Goal: Task Accomplishment & Management: Use online tool/utility

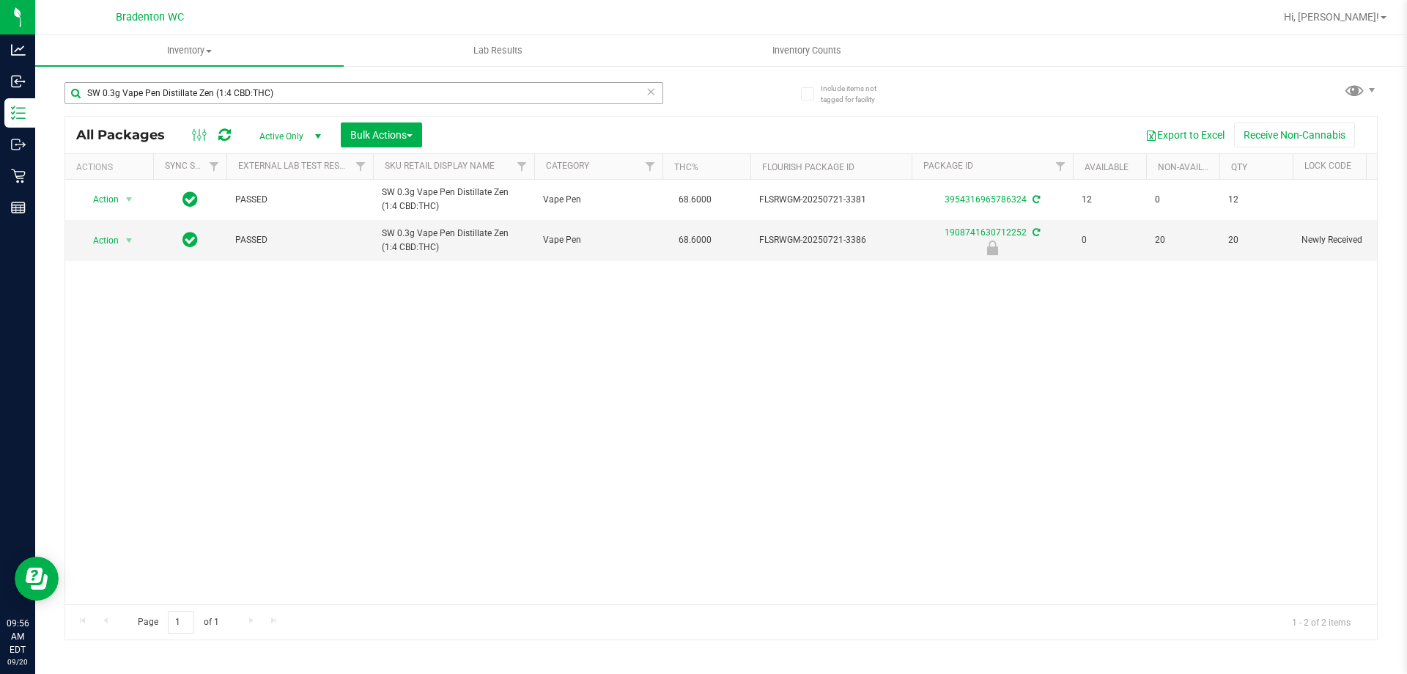
click at [283, 92] on input "SW 0.3g Vape Pen Distillate Zen (1:4 CBD:THC)" at bounding box center [364, 93] width 599 height 22
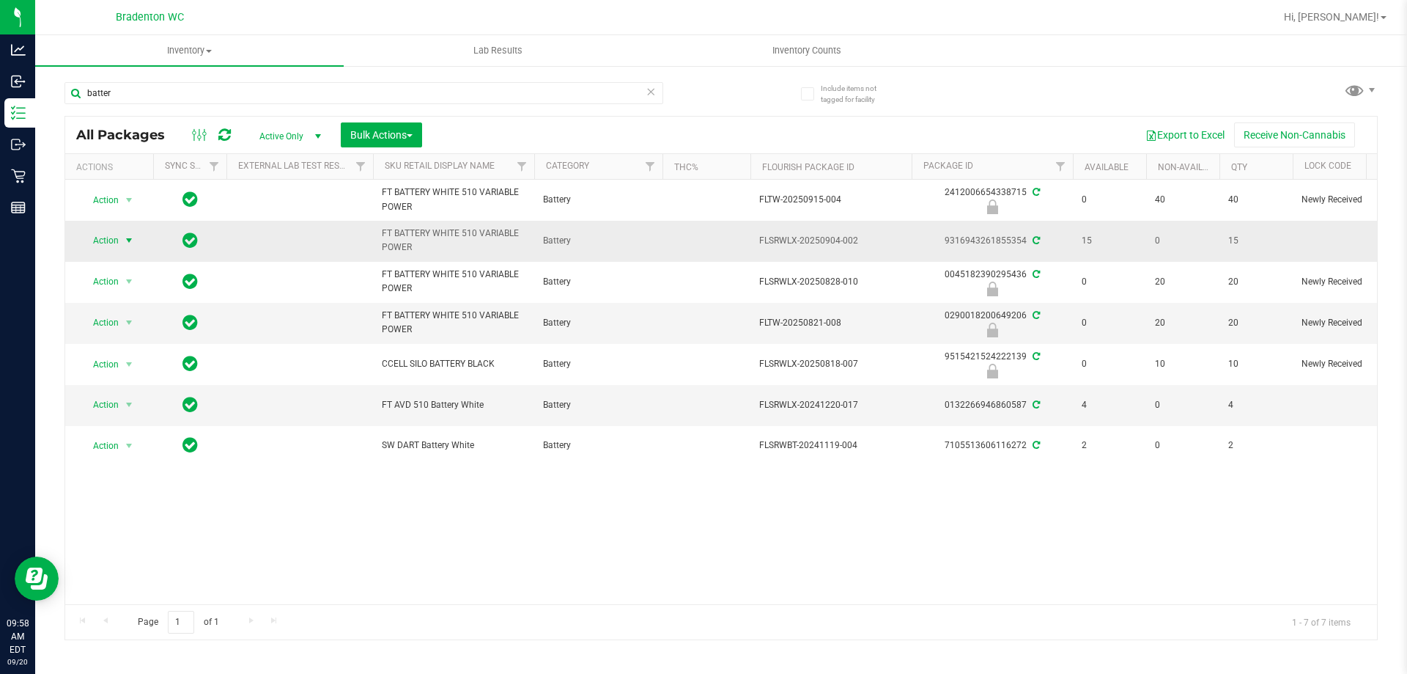
type input "batter"
click at [132, 243] on span "select" at bounding box center [129, 241] width 12 height 12
click at [114, 440] on li "Print product labels" at bounding box center [138, 440] width 114 height 22
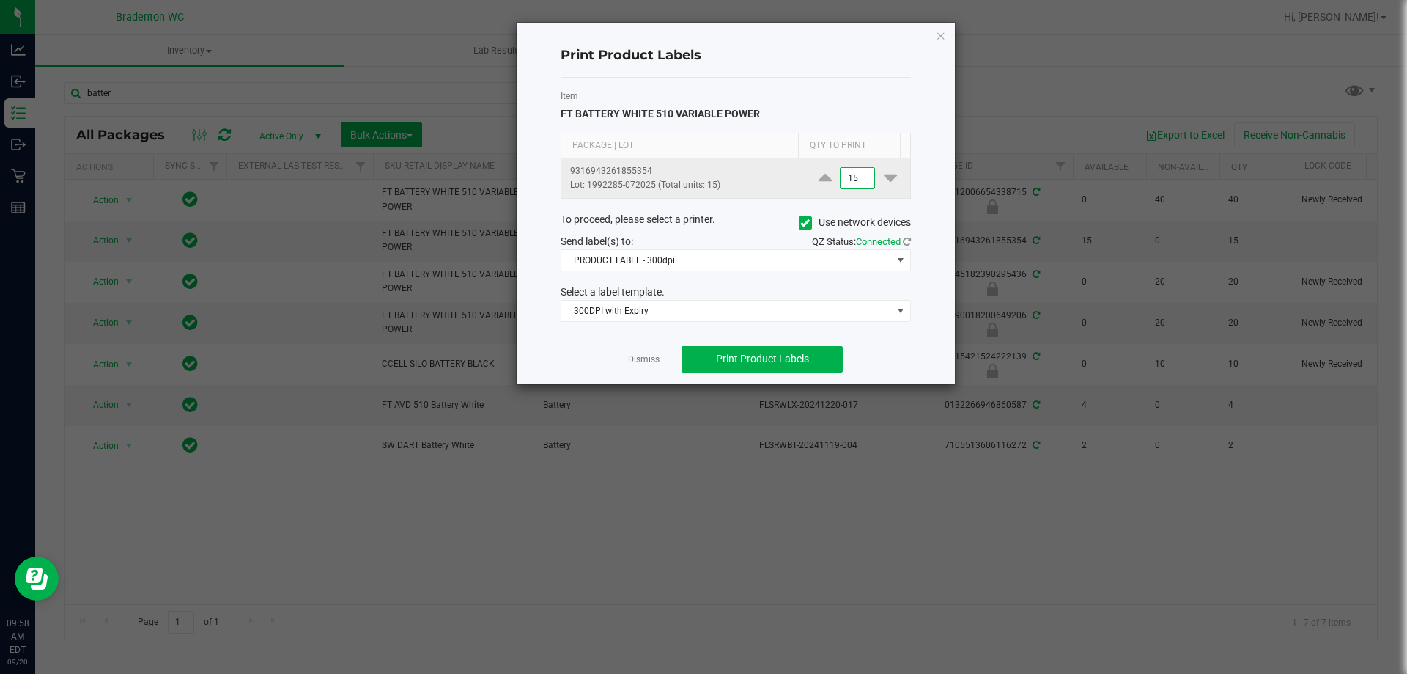
click at [841, 177] on input "15" at bounding box center [858, 178] width 34 height 21
type input "6"
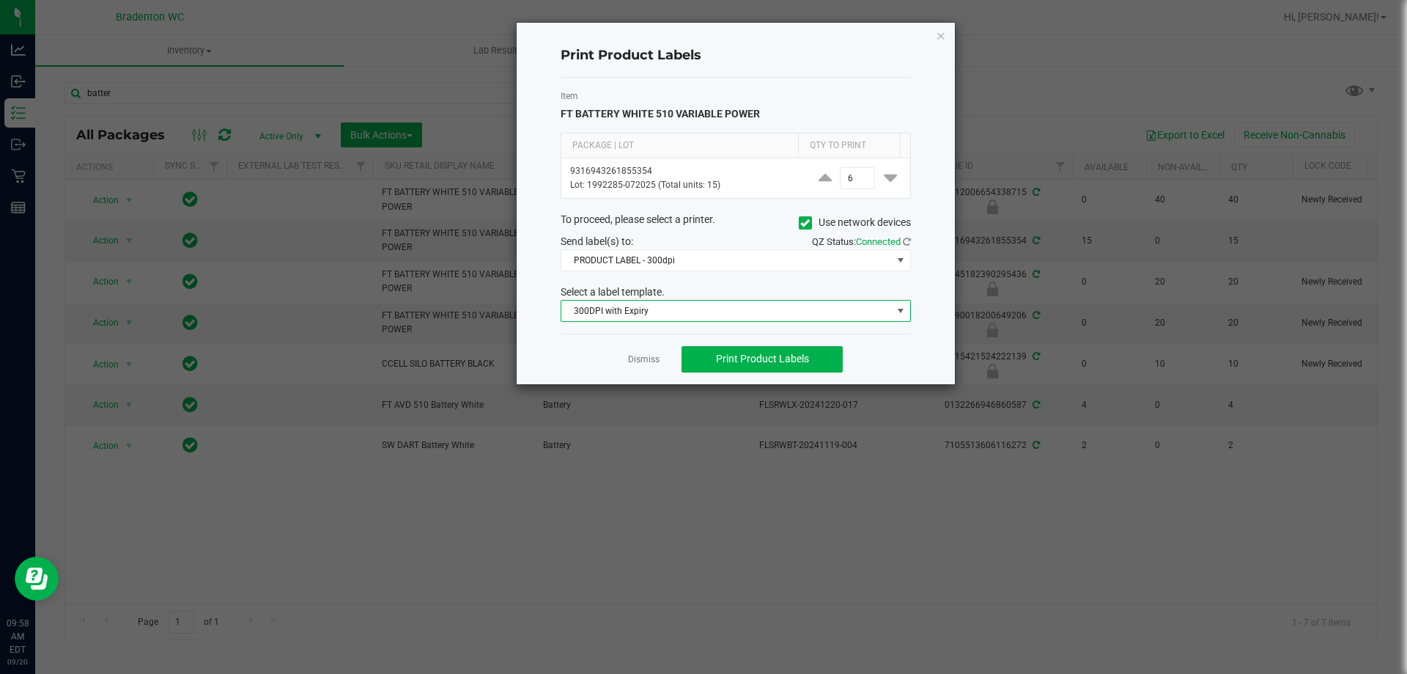
click at [768, 314] on span "300DPI with Expiry" at bounding box center [727, 311] width 331 height 21
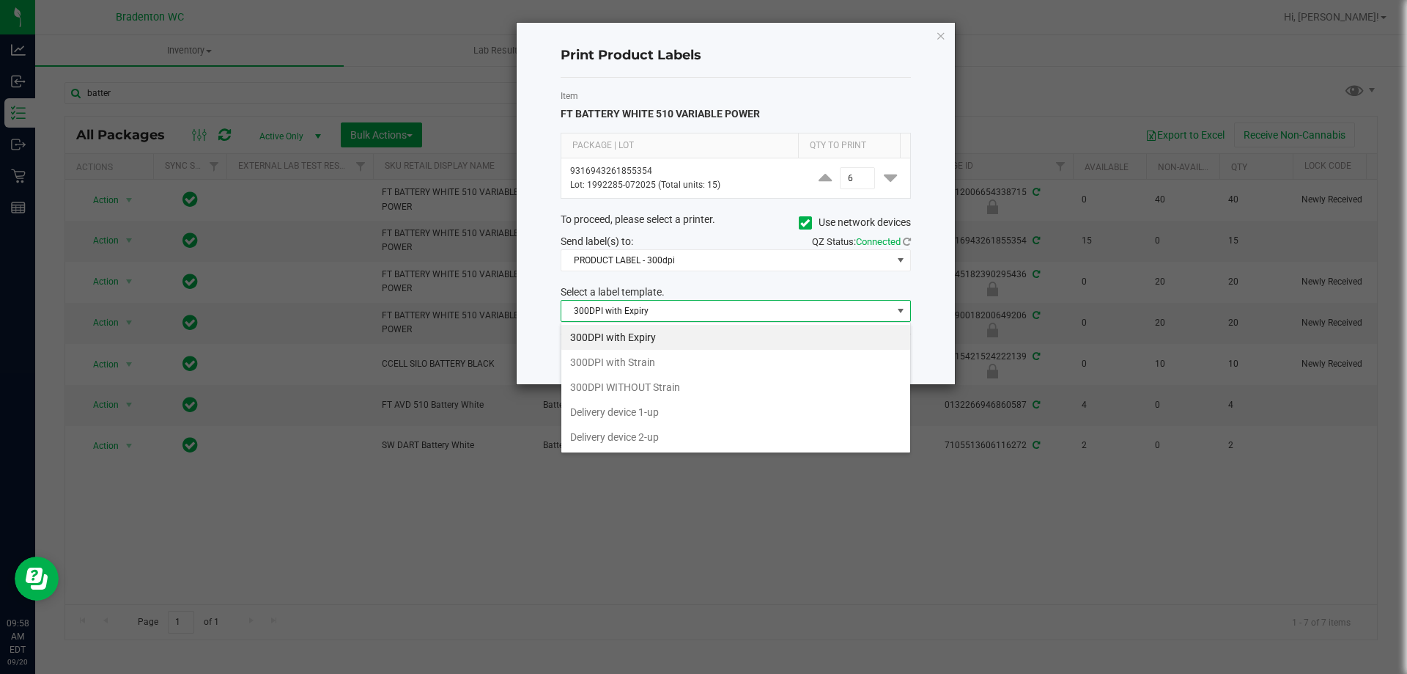
scroll to position [22, 350]
click at [738, 362] on li "300DPI with Strain" at bounding box center [736, 362] width 349 height 25
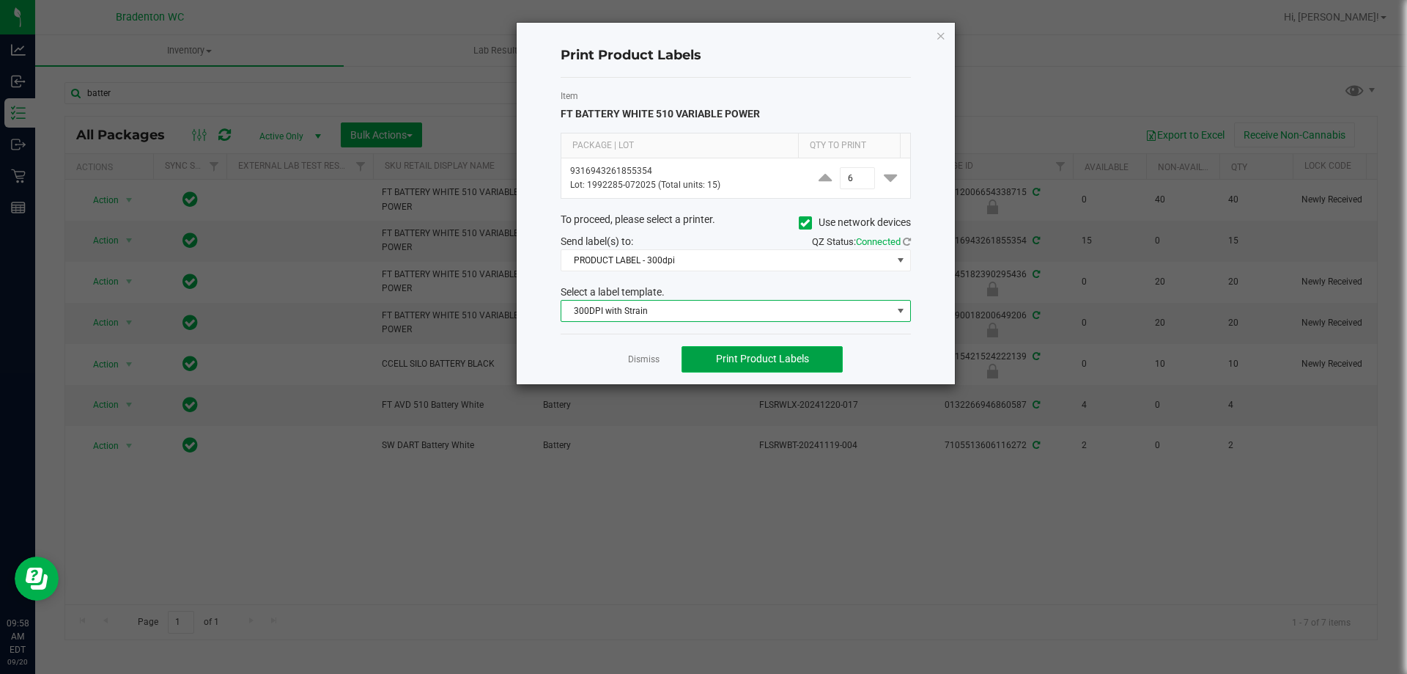
click at [800, 358] on span "Print Product Labels" at bounding box center [762, 359] width 93 height 12
click at [790, 358] on span "Print Product Labels" at bounding box center [762, 359] width 93 height 12
click at [784, 364] on span "Print Product Labels" at bounding box center [762, 359] width 93 height 12
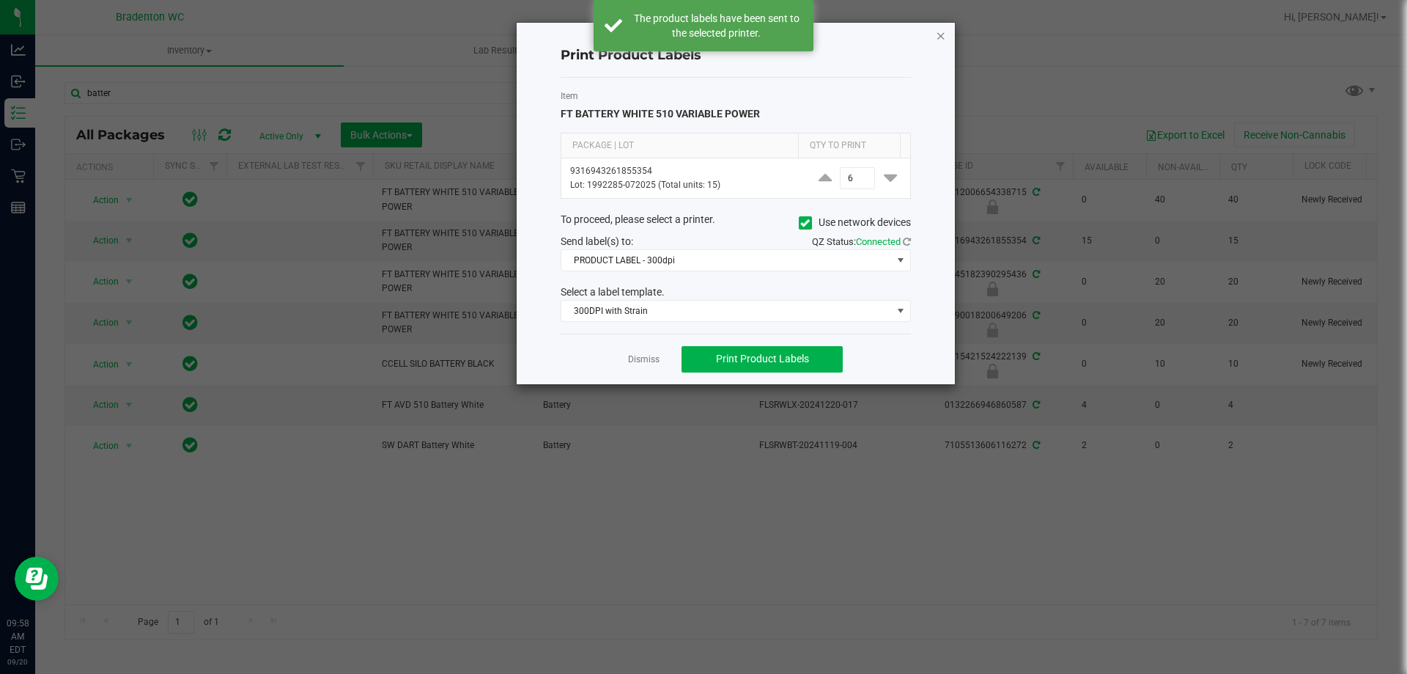
click at [942, 34] on icon "button" at bounding box center [941, 35] width 10 height 18
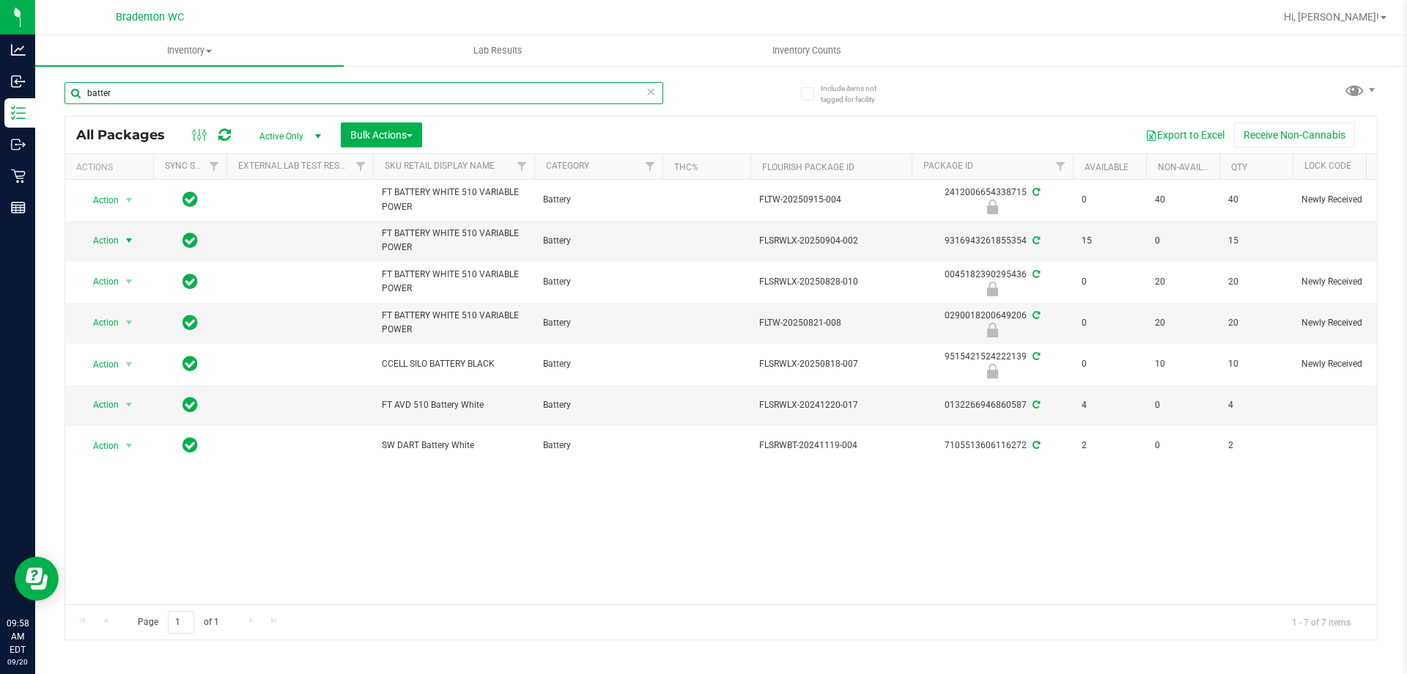
click at [247, 86] on input "batter" at bounding box center [364, 93] width 599 height 22
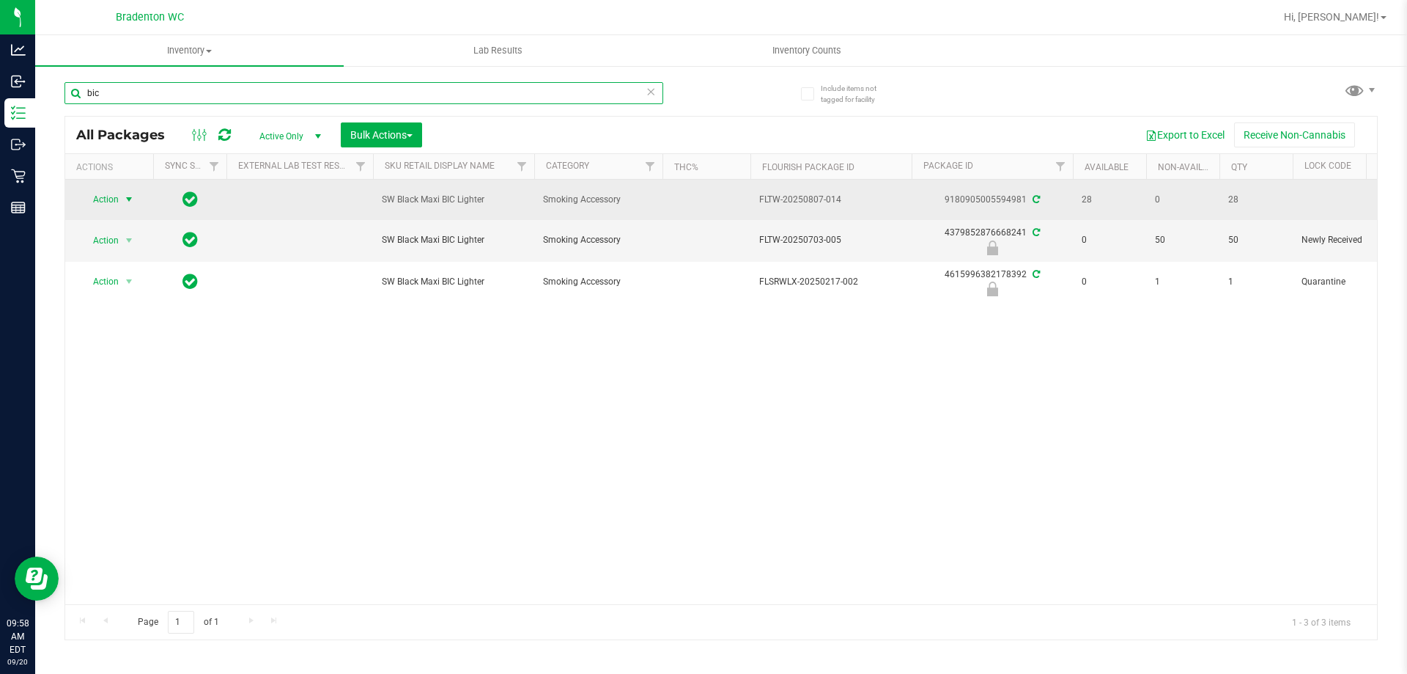
type input "bic"
click at [128, 204] on span "select" at bounding box center [129, 200] width 12 height 12
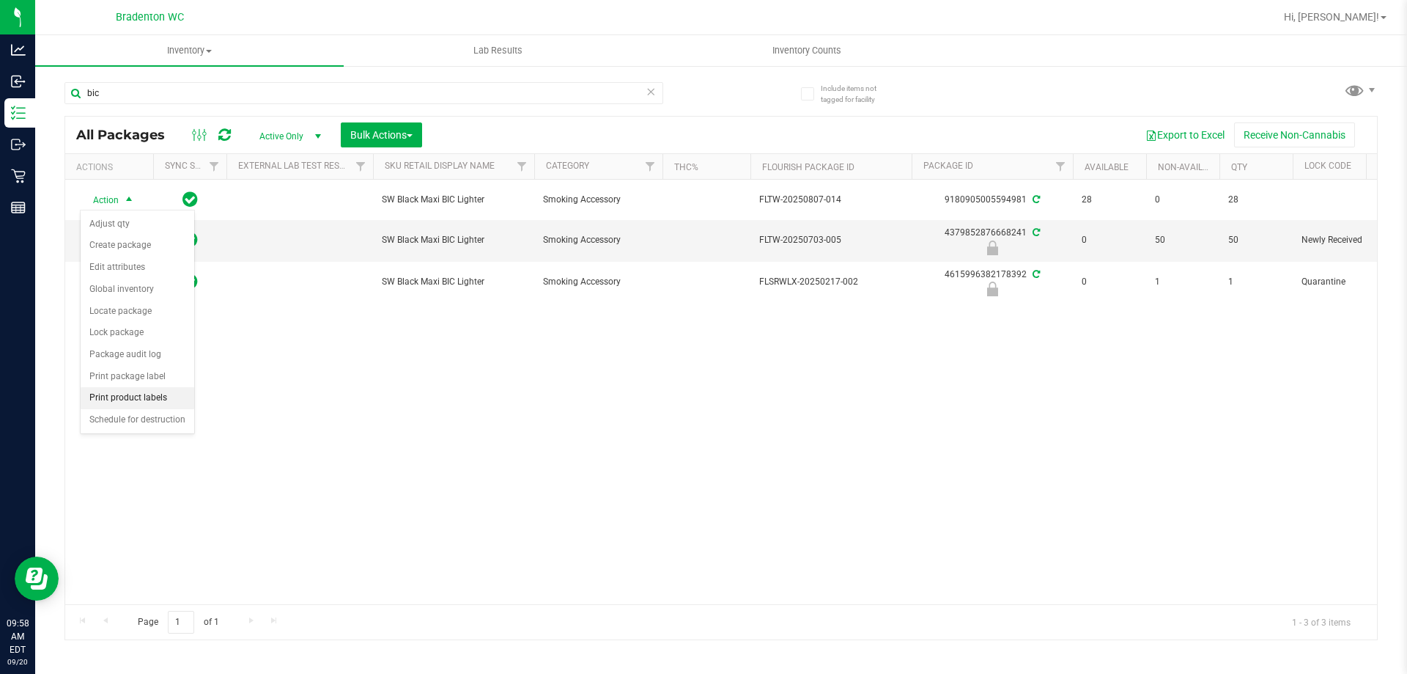
click at [152, 397] on li "Print product labels" at bounding box center [138, 398] width 114 height 22
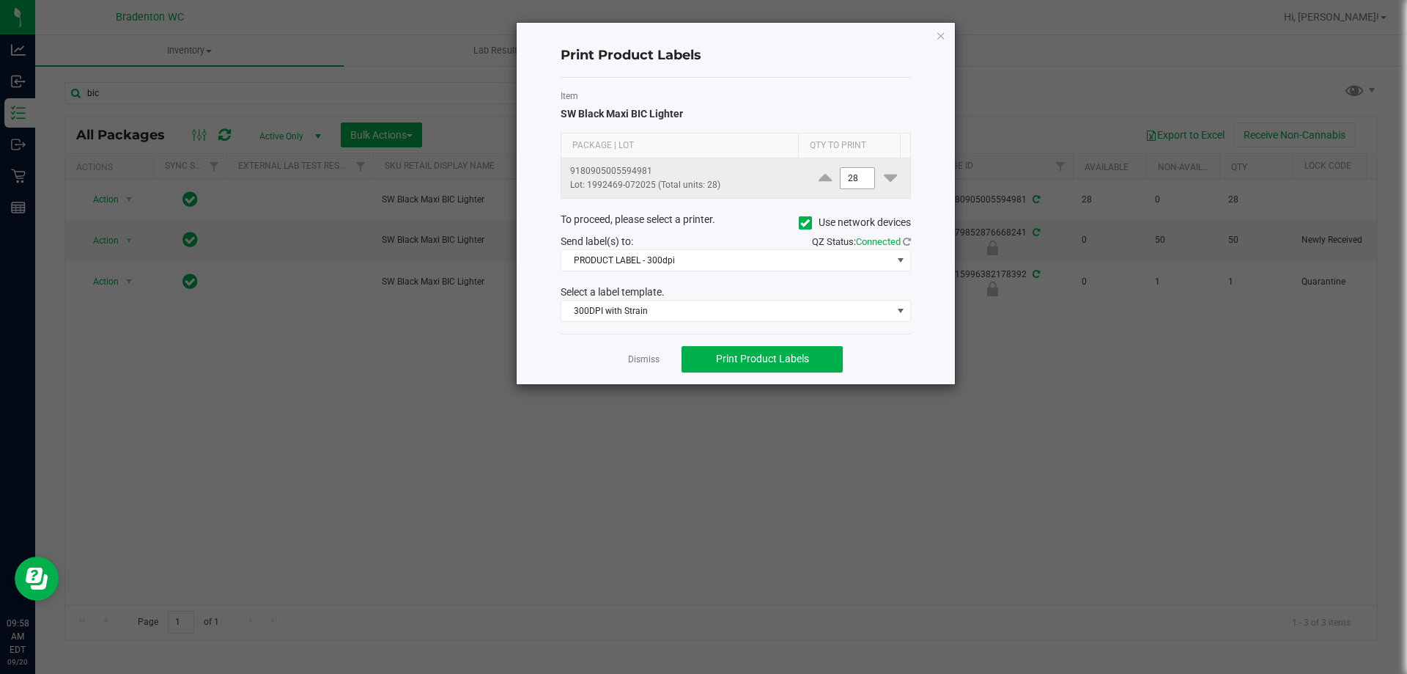
click at [850, 177] on input "28" at bounding box center [858, 178] width 34 height 21
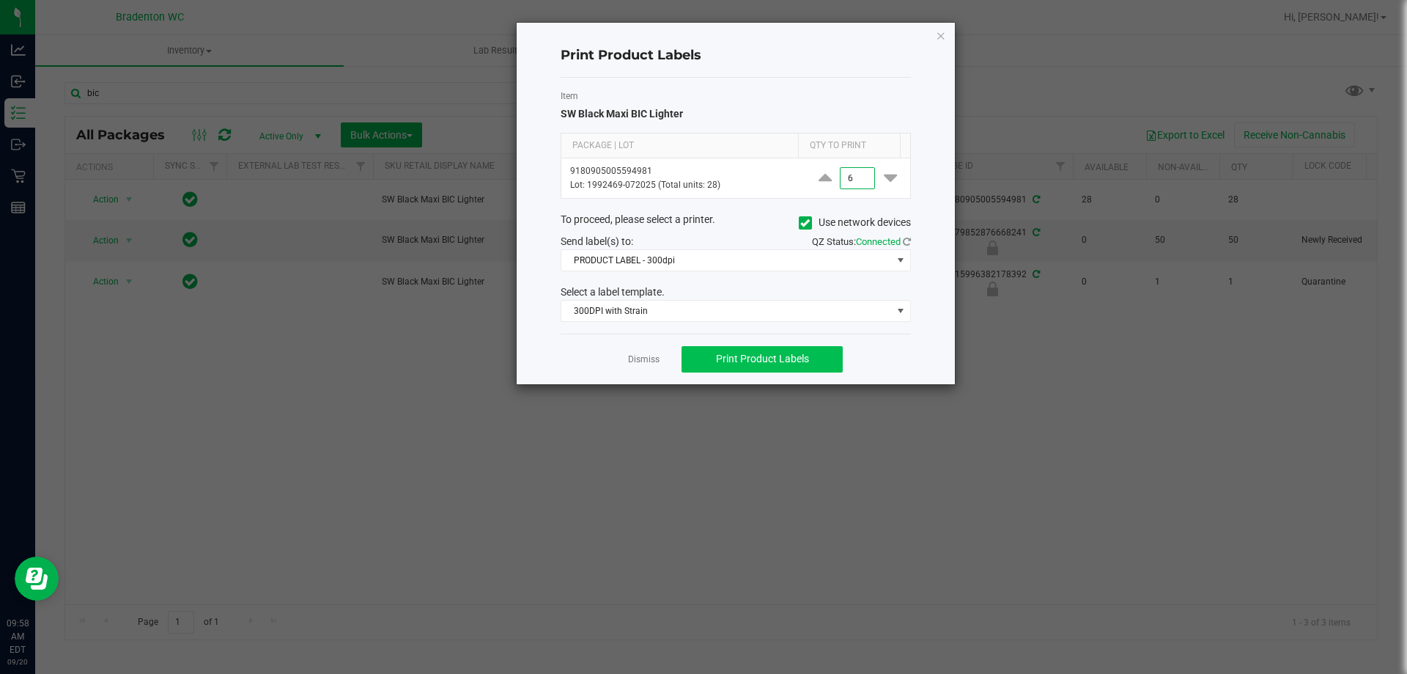
type input "6"
click at [819, 355] on button "Print Product Labels" at bounding box center [762, 359] width 161 height 26
